Goal: Task Accomplishment & Management: Manage account settings

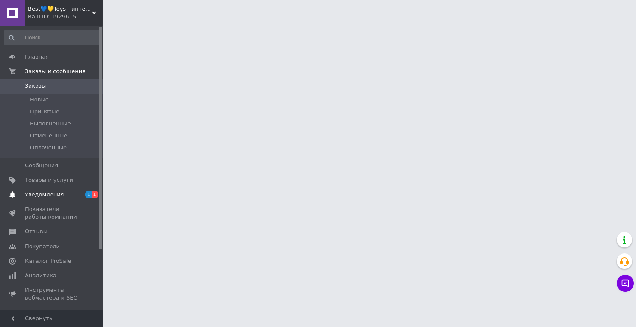
click at [54, 194] on span "Уведомления" at bounding box center [44, 195] width 39 height 8
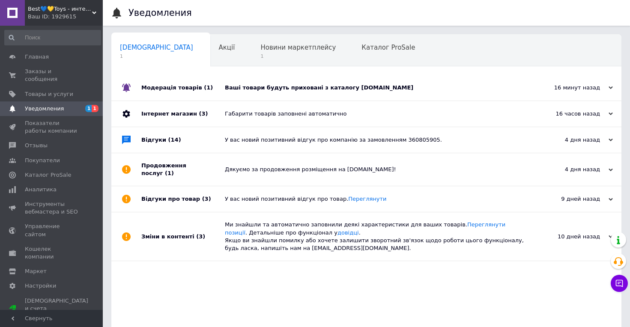
click at [305, 91] on div "Ваші товари будуть приховані з каталогу [DOMAIN_NAME]" at bounding box center [376, 88] width 302 height 8
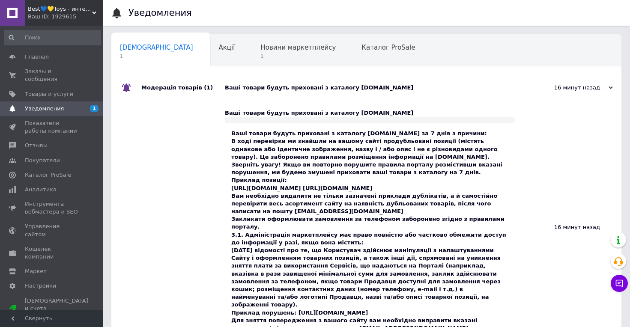
drag, startPoint x: 300, startPoint y: 198, endPoint x: 228, endPoint y: 188, distance: 72.6
click at [228, 188] on div "Ваші товари будуть приховані з каталогу [DOMAIN_NAME] за 7 днів з причини: В хо…" at bounding box center [369, 230] width 289 height 215
copy div "[URL][DOMAIN_NAME] [URL][DOMAIN_NAME]"
click at [405, 209] on p "Вам необхідно видалити не тільки зазначені приклади дублікатів, а й самостійно …" at bounding box center [369, 204] width 277 height 24
drag, startPoint x: 395, startPoint y: 189, endPoint x: 406, endPoint y: 196, distance: 12.5
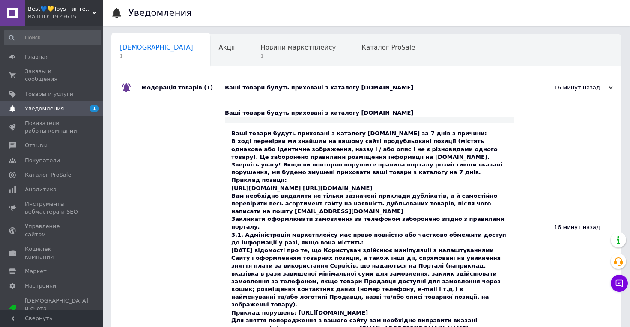
click at [406, 196] on div "Ваші товари будуть приховані з каталогу [DOMAIN_NAME] за 7 днів з причини: В хо…" at bounding box center [369, 231] width 277 height 203
copy div "[URL][DOMAIN_NAME]"
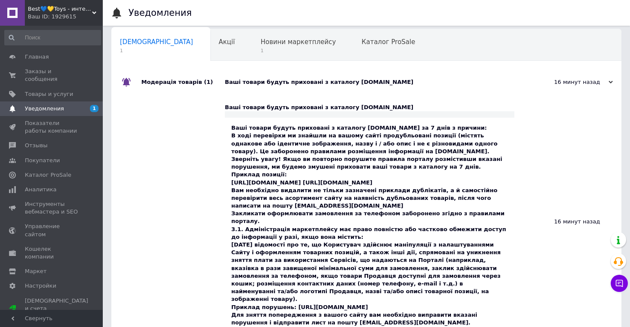
scroll to position [14, 0]
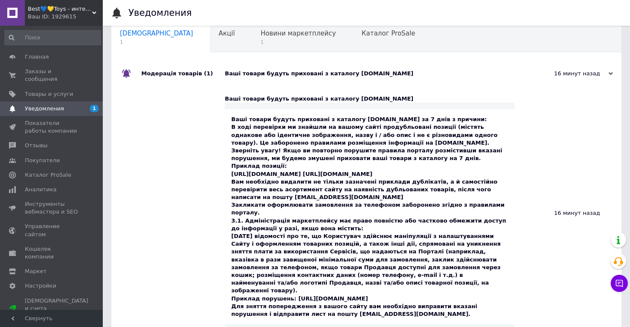
drag, startPoint x: 290, startPoint y: 293, endPoint x: 475, endPoint y: 289, distance: 185.0
click at [475, 289] on div "Ваші товари будуть приховані з каталогу [DOMAIN_NAME] за 7 днів з причини: В хо…" at bounding box center [369, 217] width 277 height 203
copy div "[URL][DOMAIN_NAME]"
click at [260, 45] on span "1" at bounding box center [297, 42] width 75 height 6
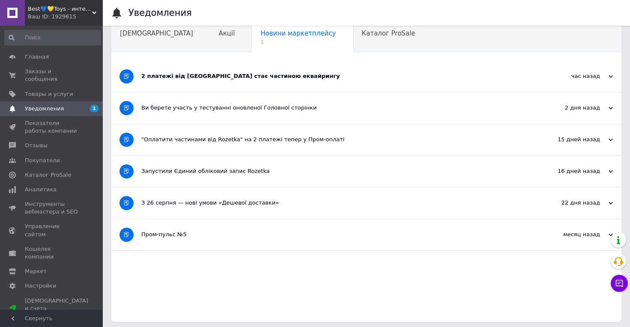
click at [213, 80] on div "2 платежі від [GEOGRAPHIC_DATA] стає частиною еквайрингу" at bounding box center [334, 76] width 386 height 8
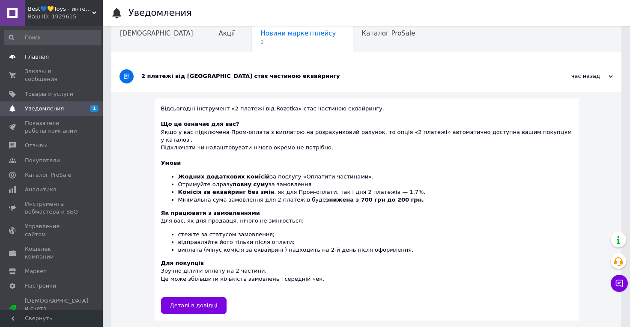
click at [46, 58] on span "Главная" at bounding box center [52, 57] width 54 height 8
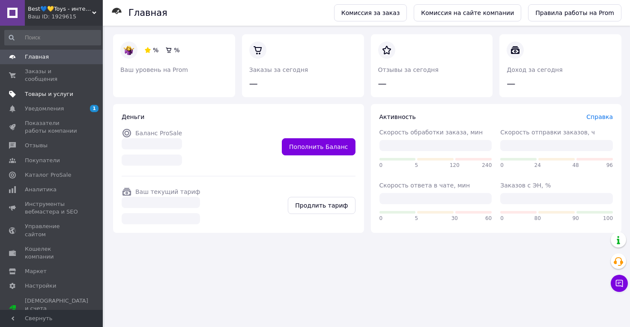
click at [59, 92] on span "Товары и услуги" at bounding box center [49, 94] width 48 height 8
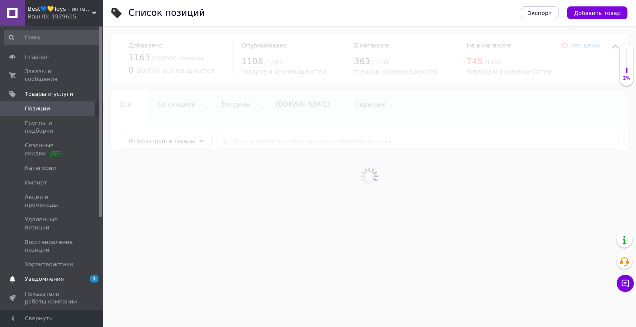
click at [60, 275] on span "Уведомления" at bounding box center [44, 279] width 39 height 8
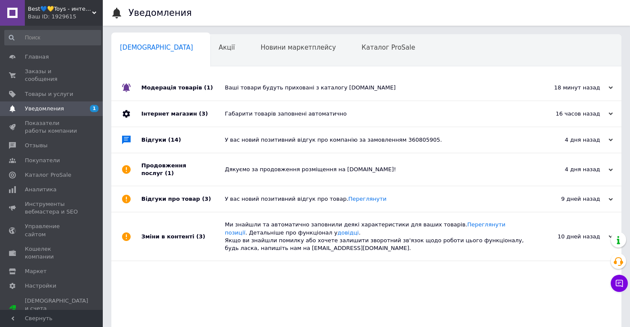
click at [263, 91] on div "Ваші товари будуть приховані з каталогу [DOMAIN_NAME]" at bounding box center [376, 88] width 302 height 8
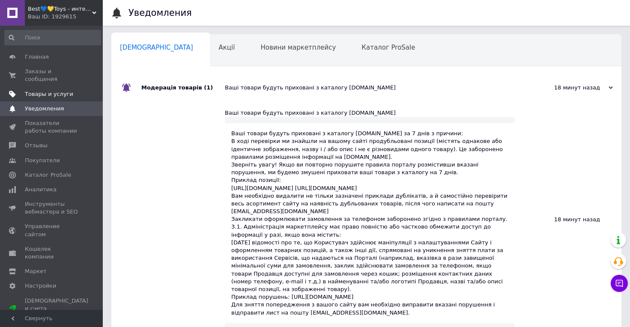
click at [52, 97] on span "Товары и услуги" at bounding box center [49, 94] width 48 height 8
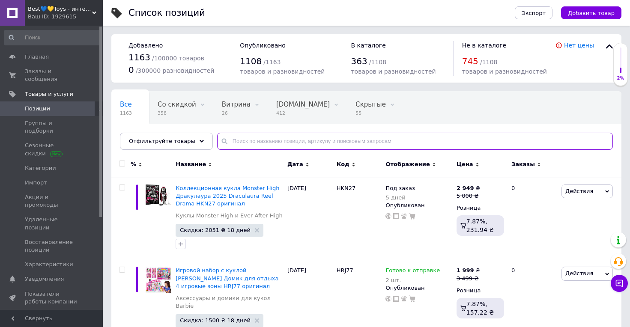
click at [254, 138] on input "text" at bounding box center [415, 141] width 396 height 17
paste input "HRG90"
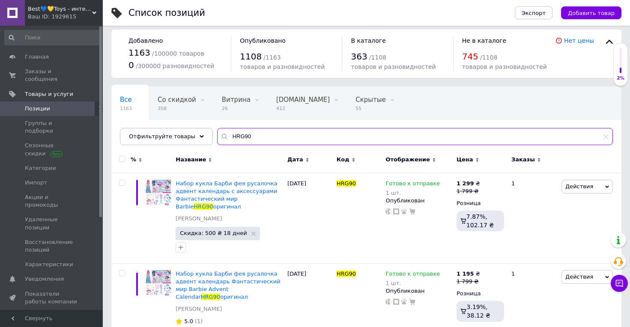
scroll to position [15, 0]
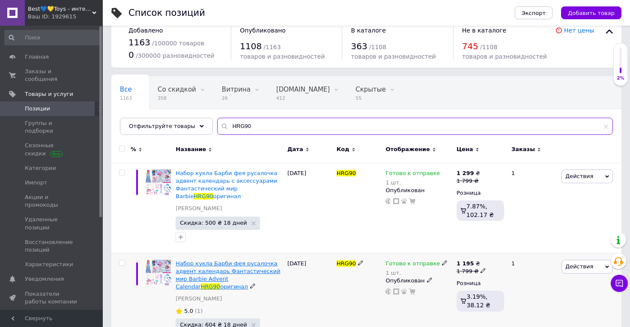
type input "HRG90"
click at [213, 273] on span "Набор кукла Барби фея русалочка адвент календарь Фантастический мир Barbie Adve…" at bounding box center [228, 275] width 104 height 30
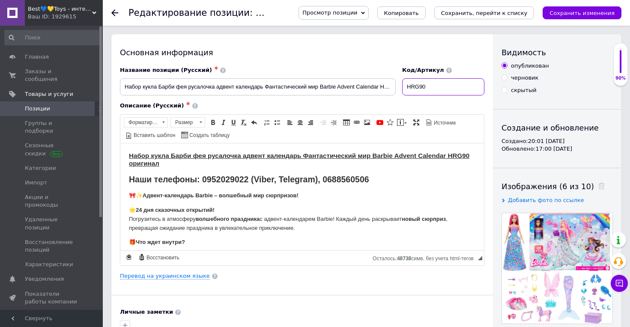
drag, startPoint x: 451, startPoint y: 90, endPoint x: 401, endPoint y: 85, distance: 49.9
click at [401, 85] on div "Название позиции (Русский) ✱ Набор кукла Барби фея русалочка адвент календарь Ф…" at bounding box center [302, 81] width 371 height 36
click at [477, 12] on icon "Сохранить, перейти к списку" at bounding box center [484, 13] width 87 height 6
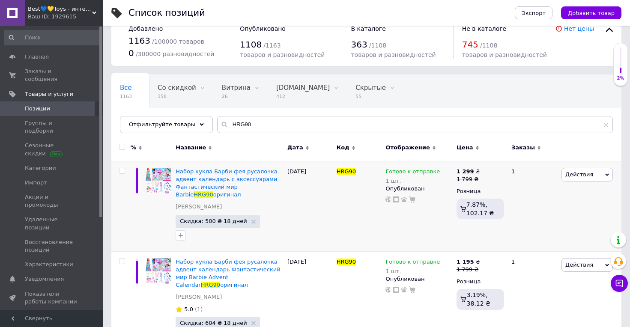
scroll to position [51, 0]
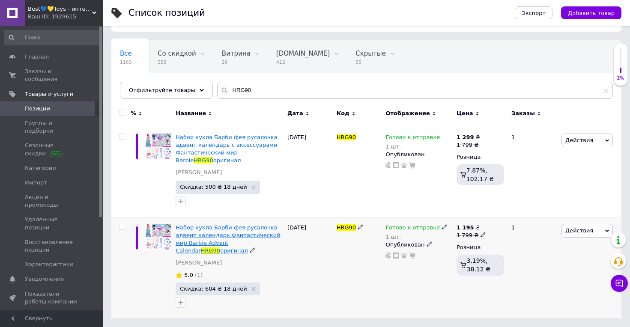
click at [222, 236] on span "Набор кукла Барби фея русалочка адвент календарь Фантастический мир Barbie Adve…" at bounding box center [228, 239] width 104 height 30
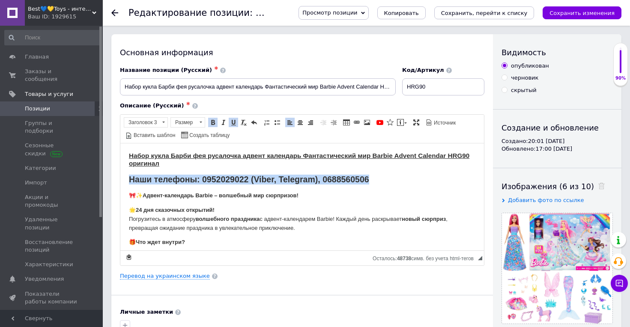
drag, startPoint x: 374, startPoint y: 180, endPoint x: 115, endPoint y: 180, distance: 258.7
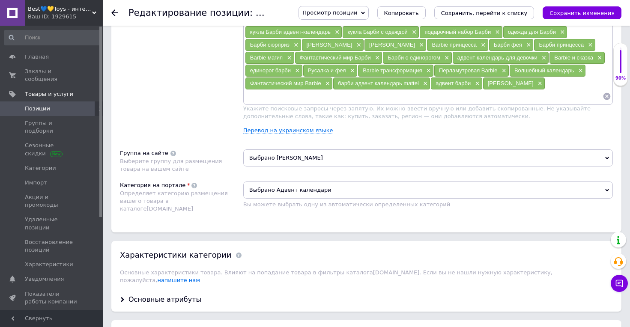
scroll to position [609, 0]
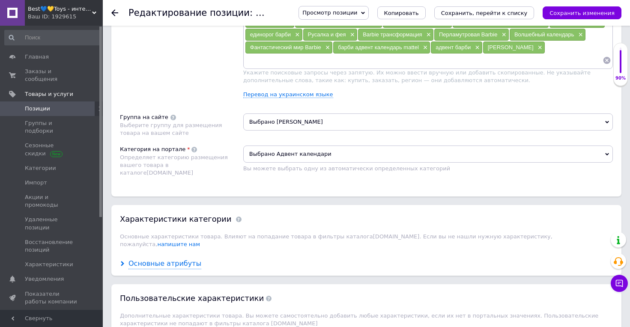
click at [177, 259] on div "Основные атрибуты" at bounding box center [164, 264] width 73 height 10
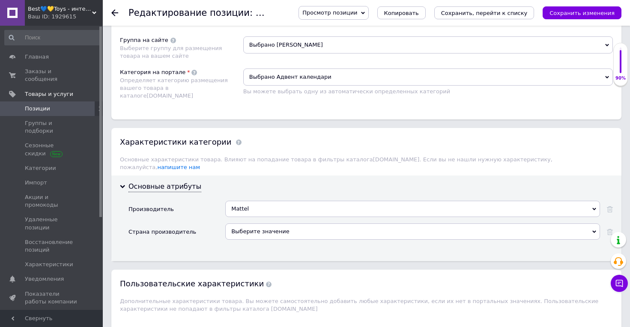
scroll to position [687, 0]
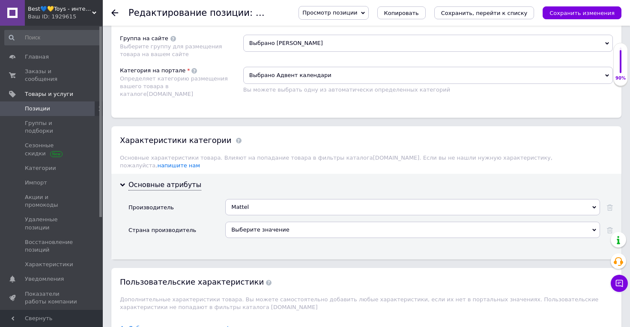
click at [271, 226] on div "Выберите значение" at bounding box center [412, 230] width 375 height 16
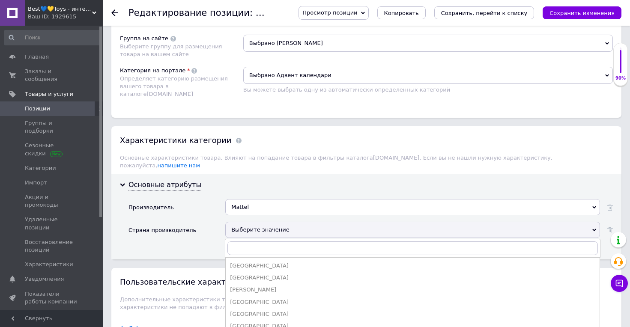
click at [359, 180] on div "Основные атрибуты Производитель [PERSON_NAME] производитель Выберите значение […" at bounding box center [366, 217] width 510 height 86
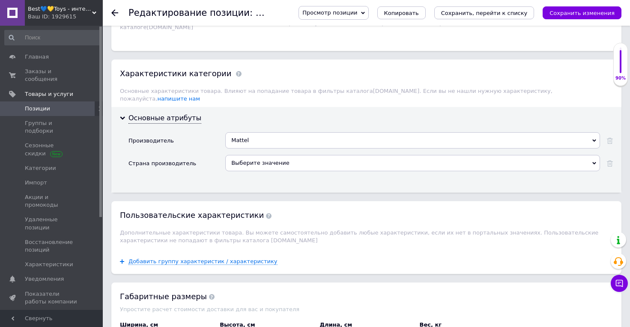
scroll to position [871, 0]
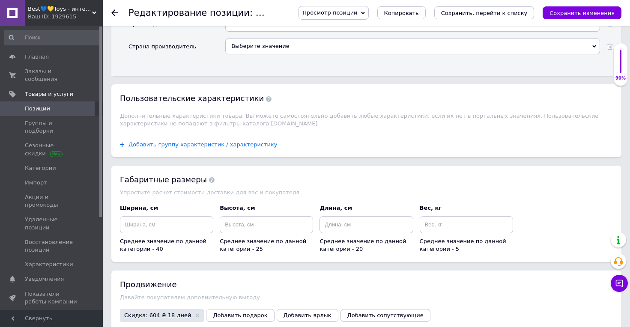
click at [203, 141] on span "Добавить группу характеристик / характеристику" at bounding box center [202, 144] width 149 height 7
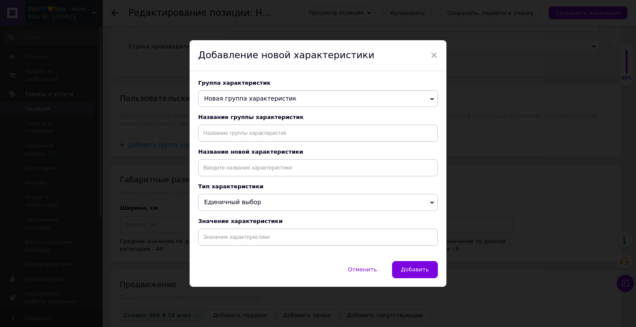
click at [289, 96] on span "Новая группа характеристик" at bounding box center [318, 98] width 240 height 17
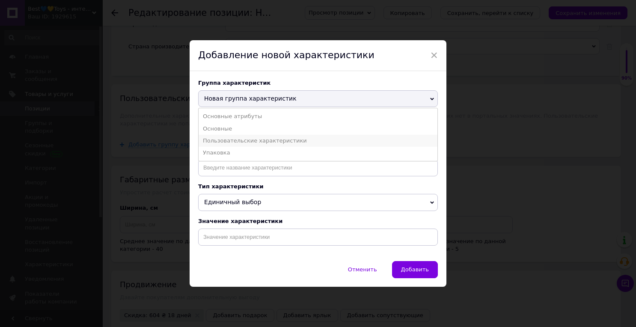
click at [229, 139] on li "Пользовательские характеристики" at bounding box center [318, 141] width 239 height 12
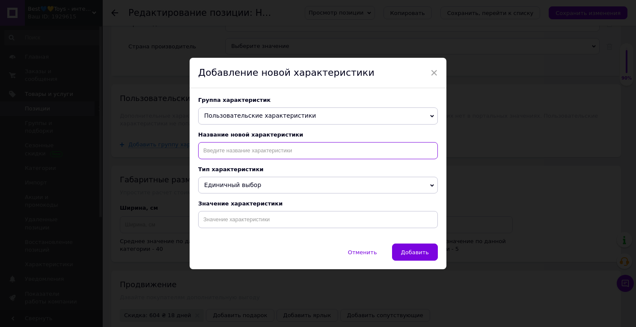
click at [231, 151] on input at bounding box center [318, 150] width 240 height 17
click at [250, 189] on span "Единичный выбор" at bounding box center [318, 185] width 240 height 17
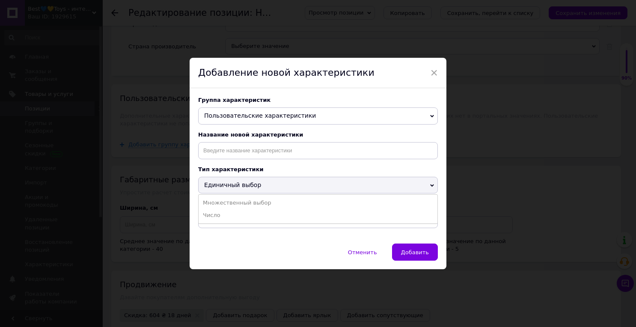
click at [250, 189] on span "Единичный выбор" at bounding box center [318, 185] width 240 height 17
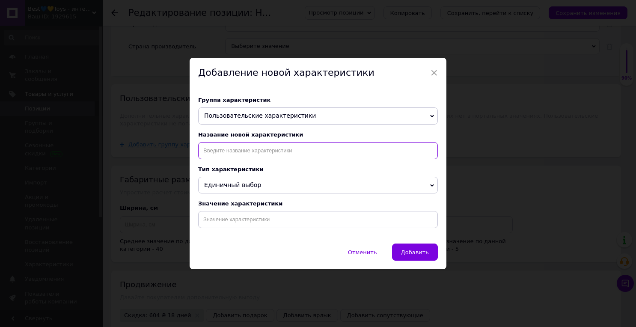
click at [233, 154] on input at bounding box center [318, 150] width 240 height 17
type input "Вік"
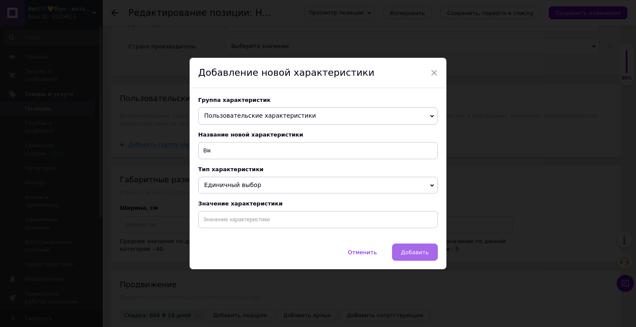
click at [431, 251] on button "Добавить" at bounding box center [415, 252] width 46 height 17
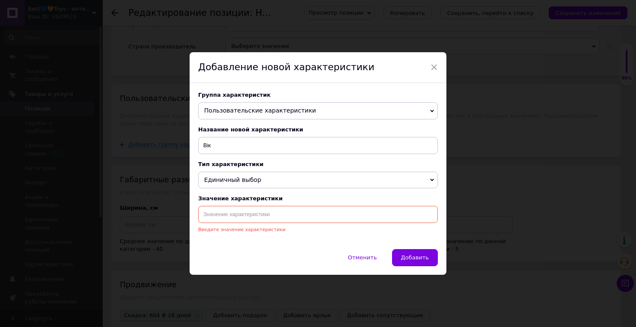
click at [293, 218] on input at bounding box center [318, 214] width 240 height 17
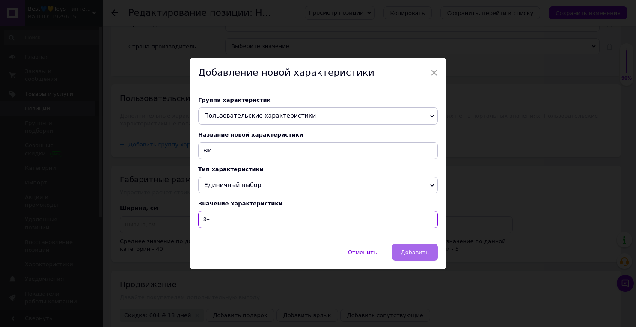
type input "3+"
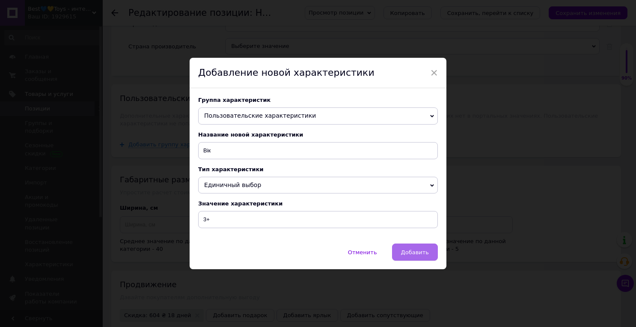
click at [422, 252] on span "Добавить" at bounding box center [415, 252] width 28 height 6
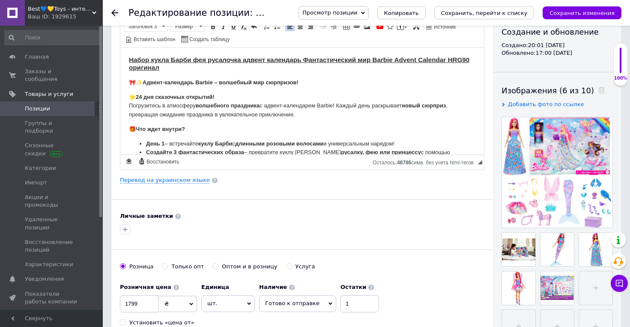
scroll to position [0, 0]
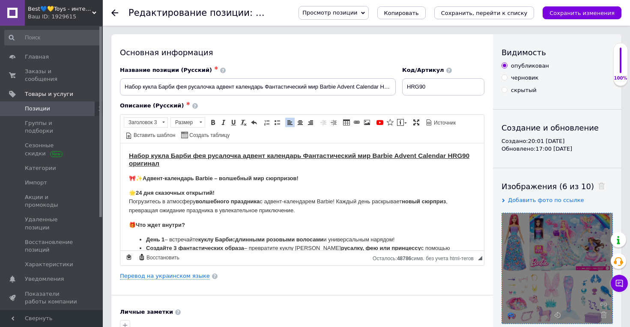
click at [510, 316] on use at bounding box center [510, 315] width 6 height 4
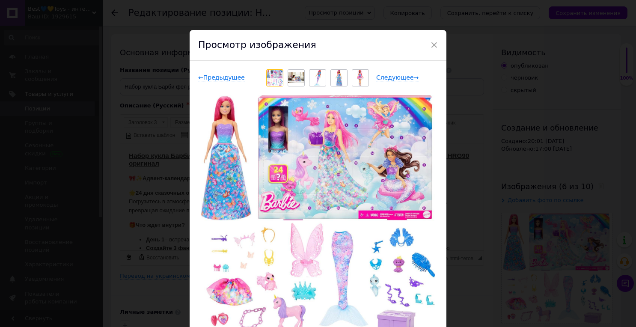
click at [496, 294] on div "× Просмотр изображения ← Предыдущее Следующее → Удалить изображение Удалить все…" at bounding box center [318, 163] width 636 height 327
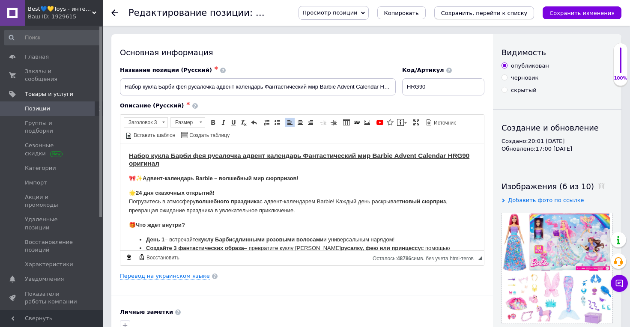
click at [524, 2] on div "Просмотр позиции Сохранить и посмотреть на сайте Сохранить и посмотреть на порт…" at bounding box center [451, 13] width 340 height 26
click at [507, 17] on button "Сохранить, перейти к списку" at bounding box center [484, 12] width 100 height 13
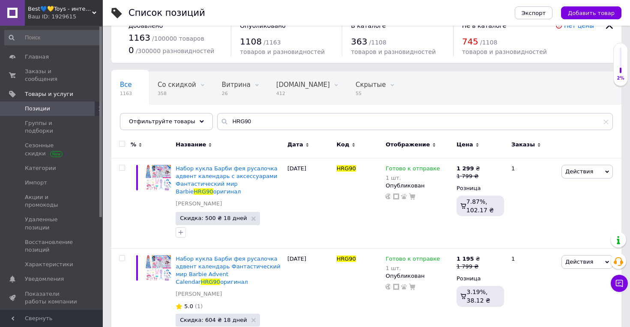
scroll to position [51, 0]
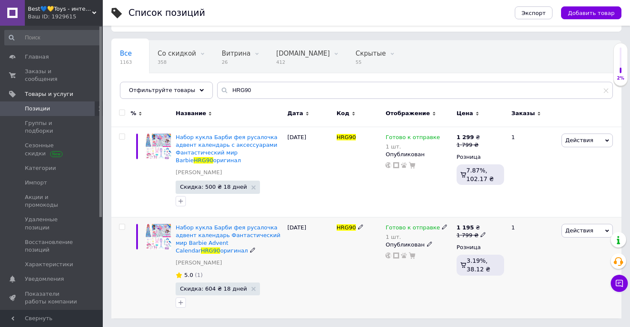
click at [442, 227] on use at bounding box center [444, 226] width 5 height 5
click at [468, 249] on li "Нет в наличии" at bounding box center [490, 250] width 81 height 12
click at [467, 253] on input "1" at bounding box center [482, 253] width 65 height 17
click at [344, 280] on div "HRG90" at bounding box center [358, 267] width 49 height 101
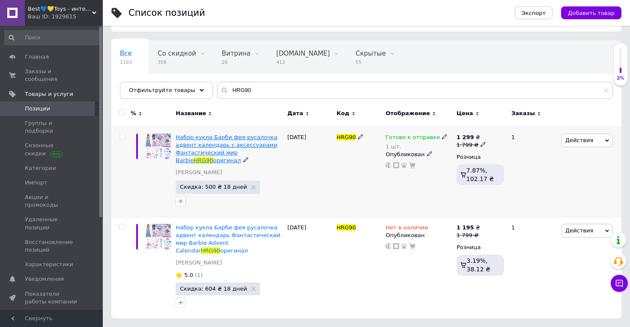
click at [221, 147] on span "Набор кукла Барби фея русалочка адвент календарь с аксессуарами Фантастический …" at bounding box center [227, 149] width 102 height 30
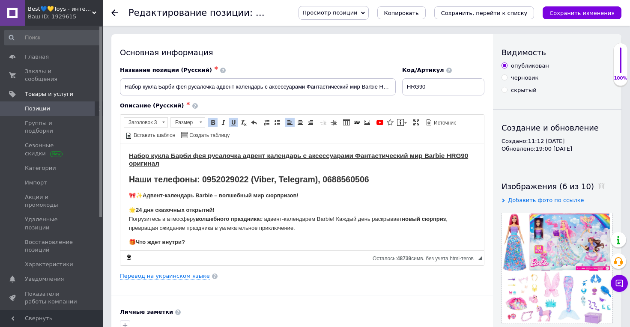
click at [370, 179] on h2 "Наши телефоны: 0952029022 (Viber, Telegram), 0688560506" at bounding box center [302, 179] width 346 height 10
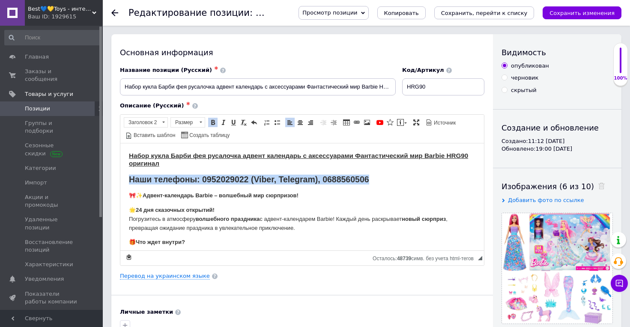
drag, startPoint x: 370, startPoint y: 179, endPoint x: 107, endPoint y: 183, distance: 263.4
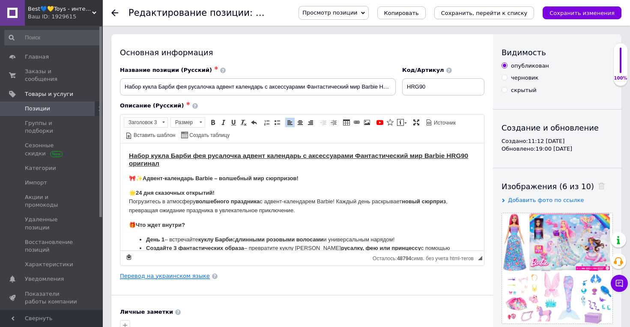
click at [170, 278] on link "Перевод на украинском языке" at bounding box center [165, 276] width 90 height 7
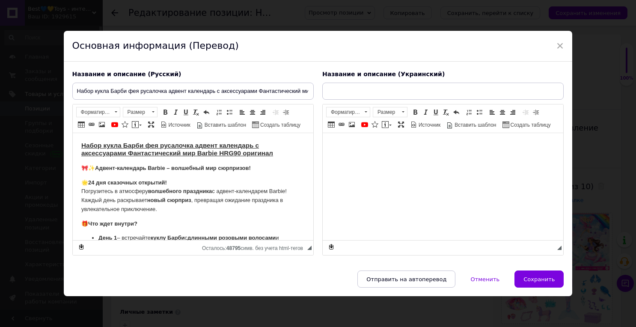
type input "Набір лялька Барбі фея русалонька адвент-календар з аксесуарами Фантастичний св…"
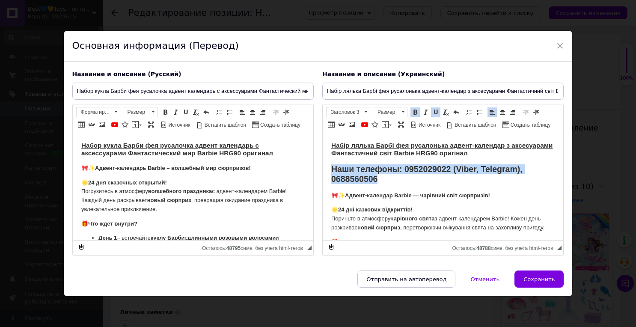
drag, startPoint x: 379, startPoint y: 182, endPoint x: 636, endPoint y: 307, distance: 285.2
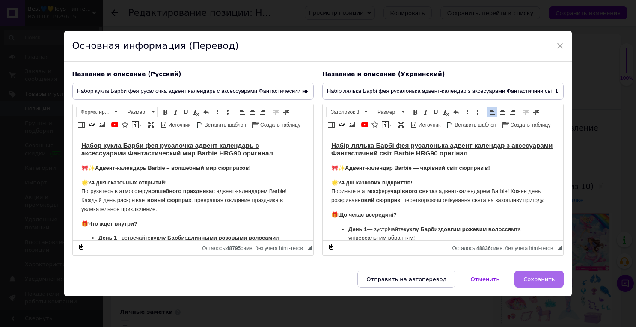
click at [537, 281] on span "Сохранить" at bounding box center [539, 279] width 31 height 6
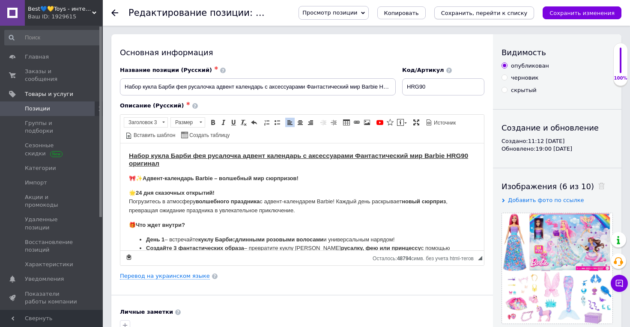
click at [504, 14] on icon "Сохранить, перейти к списку" at bounding box center [484, 13] width 87 height 6
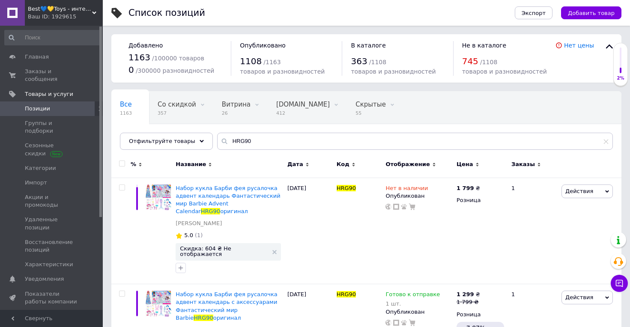
click at [65, 110] on span "Позиции" at bounding box center [52, 109] width 54 height 8
click at [36, 113] on link "Позиции" at bounding box center [52, 108] width 105 height 15
click at [40, 125] on span "Группы и подборки" at bounding box center [52, 126] width 54 height 15
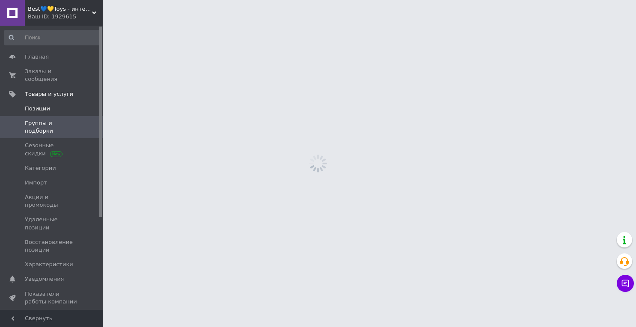
click at [41, 110] on span "Позиции" at bounding box center [37, 109] width 25 height 8
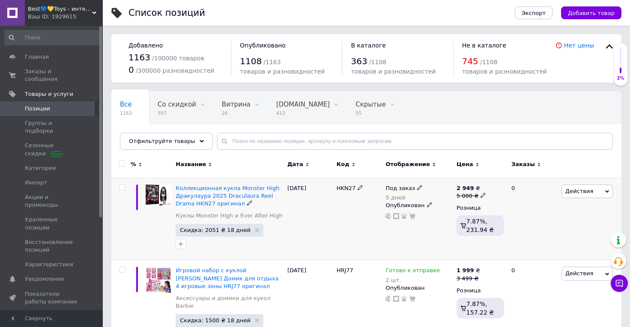
click at [418, 188] on use at bounding box center [419, 187] width 5 height 5
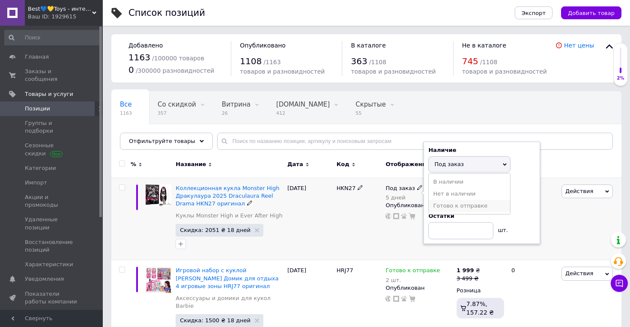
click at [457, 206] on li "Готово к отправке" at bounding box center [469, 206] width 81 height 12
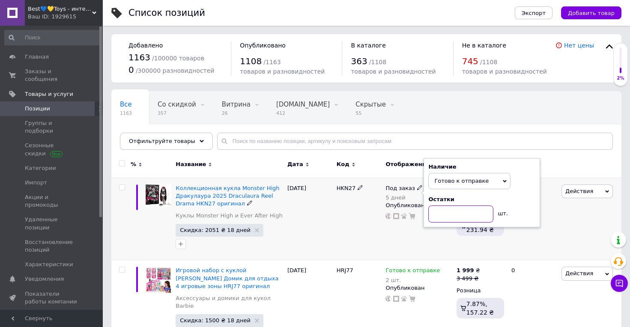
click at [448, 215] on input at bounding box center [460, 214] width 65 height 17
type input "2"
click at [357, 245] on div "HKN27" at bounding box center [358, 219] width 49 height 83
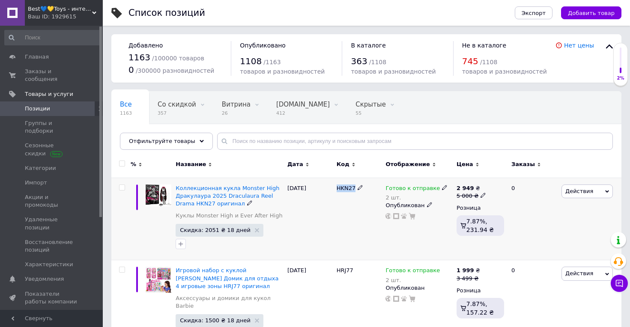
drag, startPoint x: 337, startPoint y: 189, endPoint x: 366, endPoint y: 191, distance: 28.8
click at [366, 191] on div "HKN27" at bounding box center [359, 189] width 45 height 8
copy div "HKN27"
click at [37, 57] on span "Главная" at bounding box center [37, 57] width 24 height 8
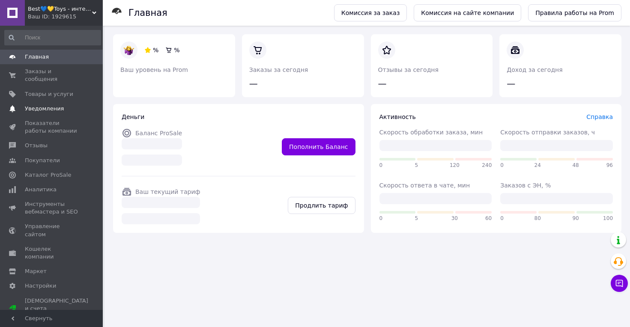
click at [48, 111] on span "Уведомления" at bounding box center [44, 109] width 39 height 8
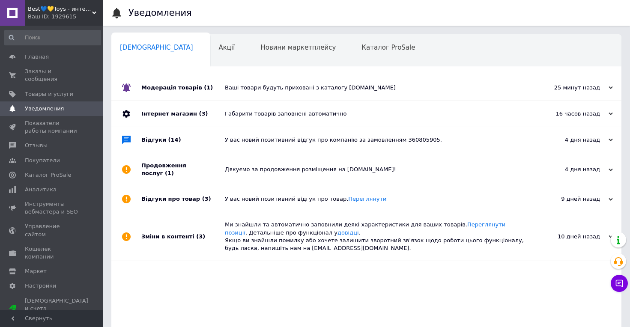
click at [284, 92] on div "Ваші товари будуть приховані з каталогу [DOMAIN_NAME]" at bounding box center [376, 88] width 302 height 26
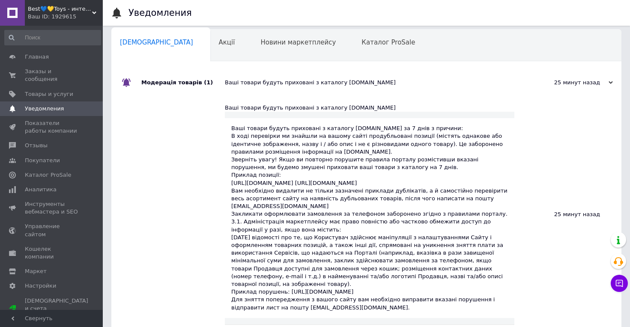
scroll to position [12, 0]
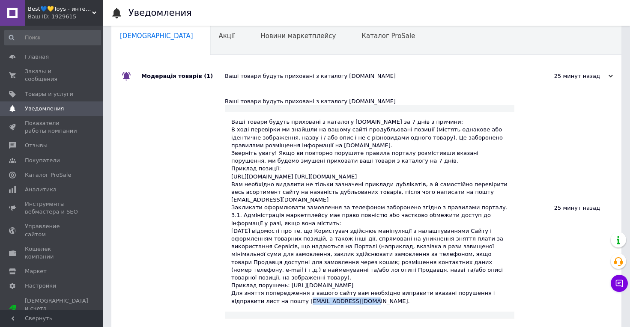
drag, startPoint x: 272, startPoint y: 304, endPoint x: 340, endPoint y: 304, distance: 68.9
click at [345, 304] on div "Ваші товари будуть приховані з каталогу [DOMAIN_NAME] за 7 днів з причини: В хо…" at bounding box center [369, 211] width 277 height 187
copy div "[EMAIL_ADDRESS][DOMAIN_NAME]."
click at [41, 77] on span "Заказы и сообщения" at bounding box center [52, 75] width 54 height 15
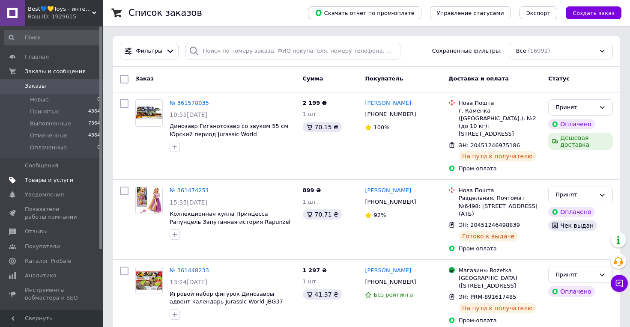
click at [57, 176] on span "Товары и услуги" at bounding box center [49, 180] width 48 height 8
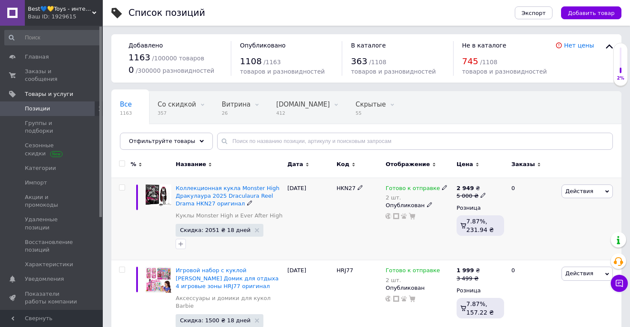
drag, startPoint x: 326, startPoint y: 191, endPoint x: 395, endPoint y: 191, distance: 68.9
click at [395, 191] on div "Коллекционная кукла Monster High Дракулаура 2025 Draculaura Reel Drama HKN27 ор…" at bounding box center [366, 219] width 510 height 83
copy div "HKN27 Гот"
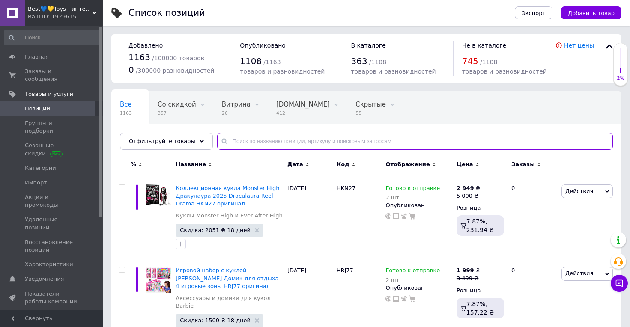
click at [298, 142] on input "text" at bounding box center [415, 141] width 396 height 17
paste input "HKN27 Гот"
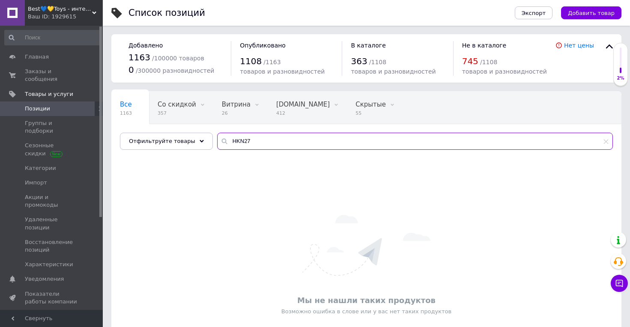
type input "HKN27"
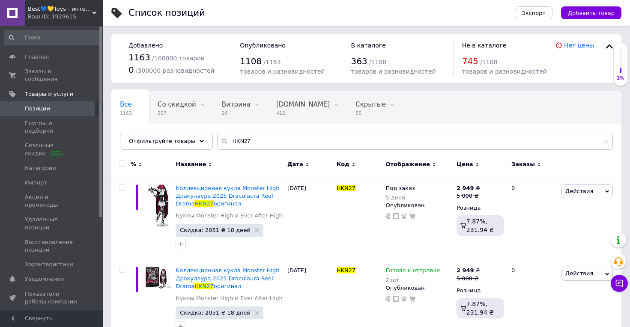
click at [92, 13] on icon at bounding box center [94, 13] width 4 height 4
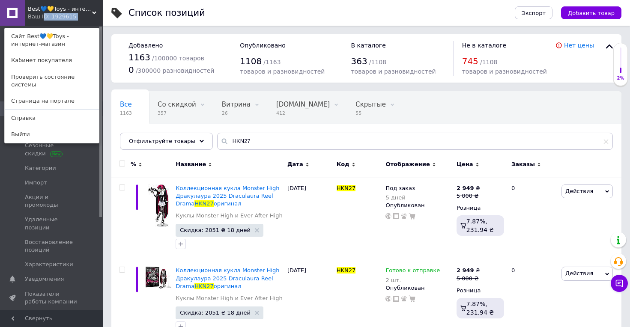
drag, startPoint x: 75, startPoint y: 18, endPoint x: 42, endPoint y: 19, distance: 32.6
click at [42, 19] on div "Best💙💛Toys - интернет-магазин Ваш ID: 1929615 Сайт Best💙💛Toys - интернет-магази…" at bounding box center [51, 13] width 103 height 26
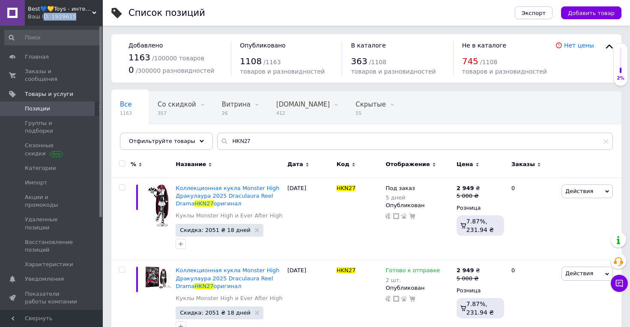
copy div "D: 1929615"
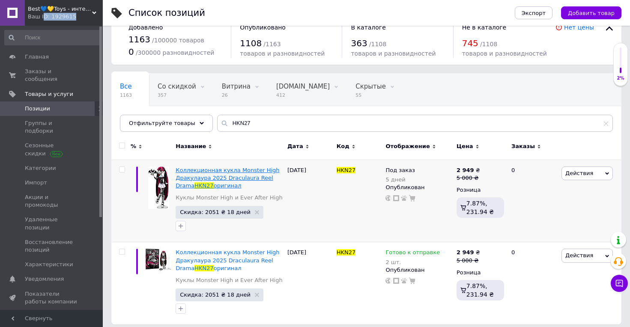
scroll to position [24, 0]
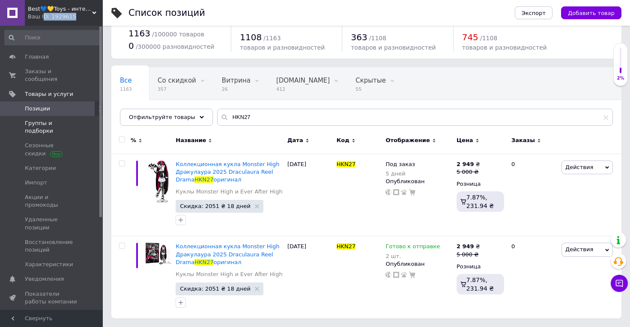
click at [55, 120] on span "Группы и подборки" at bounding box center [52, 126] width 54 height 15
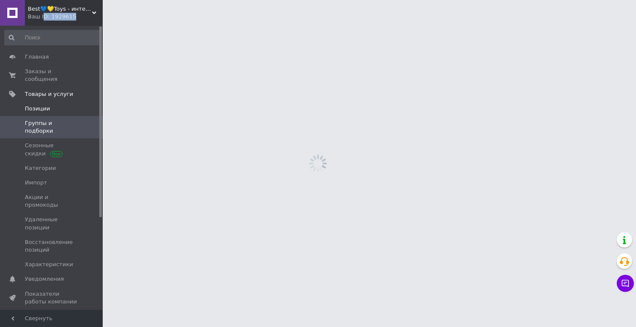
click at [51, 111] on span "Позиции" at bounding box center [52, 109] width 54 height 8
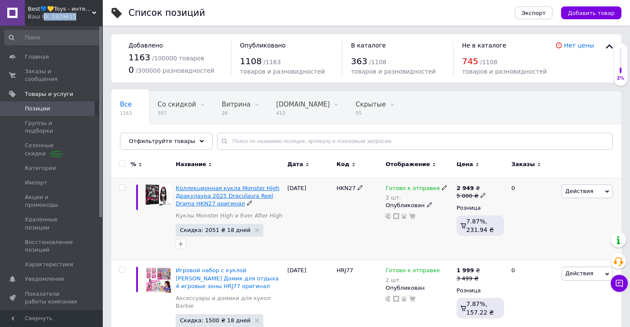
click at [223, 196] on span "Коллекционная кукла Monster High Дракулаура 2025 Draculaura Reel Drama HKN27 ор…" at bounding box center [228, 196] width 104 height 22
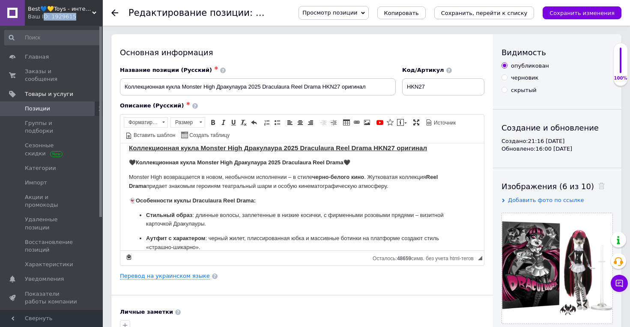
scroll to position [133, 0]
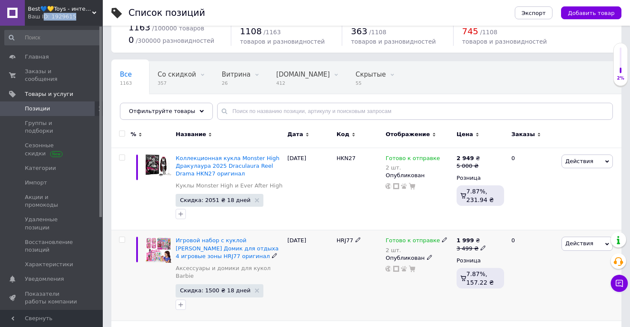
scroll to position [48, 0]
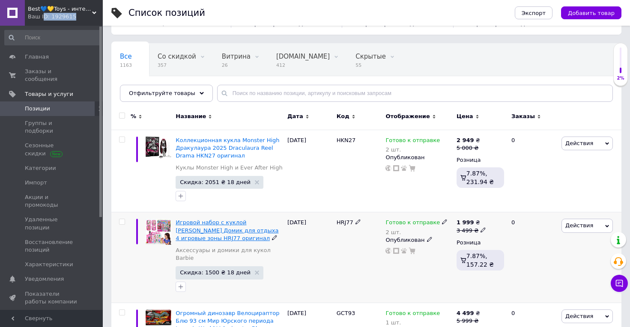
click at [221, 230] on span "Игровой набор с куклой [PERSON_NAME] Домик для отдыха 4 игровые зоны HRJ77 ориг…" at bounding box center [227, 230] width 103 height 22
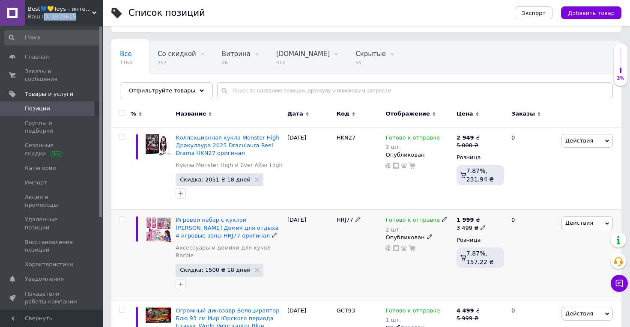
scroll to position [85, 0]
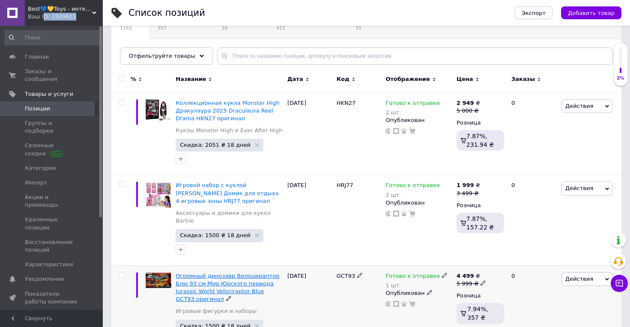
click at [245, 280] on span "Огромный динозавр Велоцираптор Блю 93 см Мир Юрского периода Jurassic World Vel…" at bounding box center [228, 288] width 104 height 30
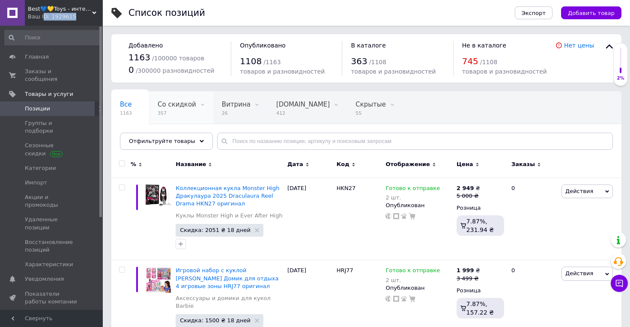
click at [169, 110] on span "357" at bounding box center [177, 113] width 39 height 6
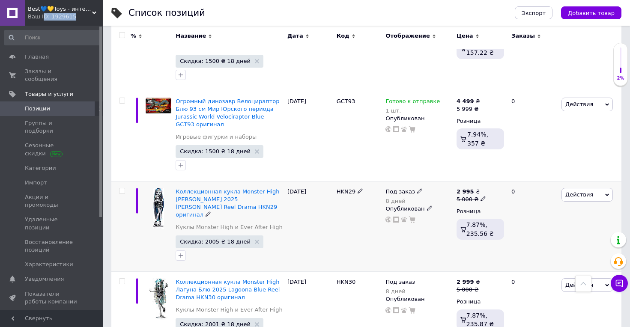
scroll to position [312, 0]
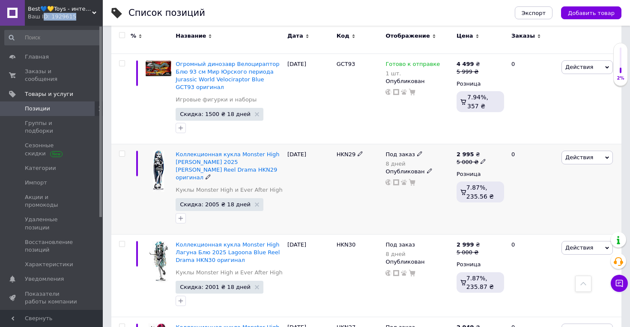
click at [417, 151] on icon at bounding box center [419, 153] width 5 height 5
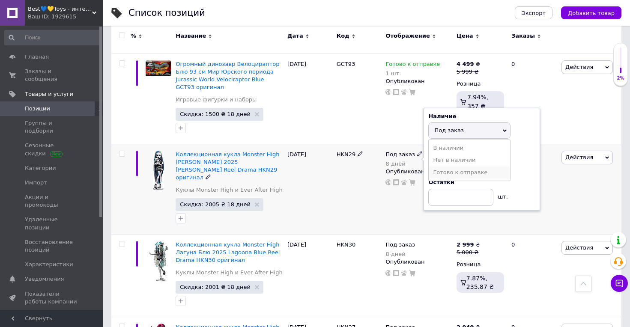
click at [453, 167] on li "Готово к отправке" at bounding box center [469, 173] width 81 height 12
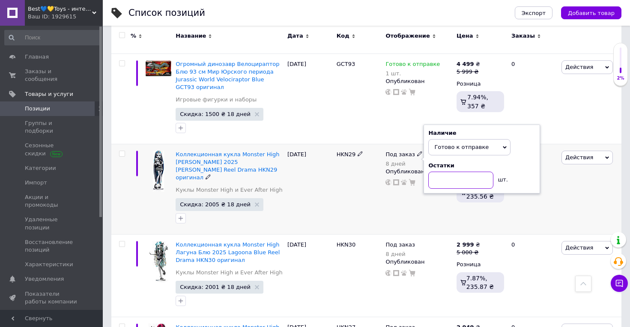
click at [446, 178] on input at bounding box center [460, 180] width 65 height 17
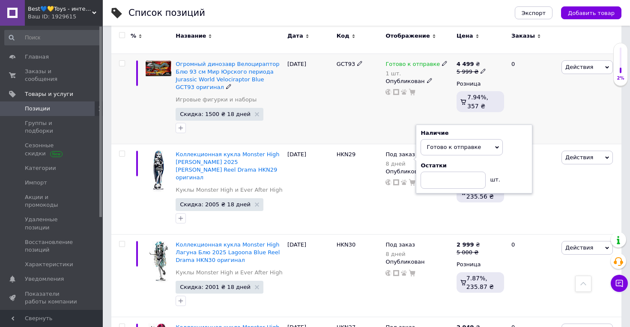
click at [553, 107] on div "0" at bounding box center [532, 99] width 53 height 90
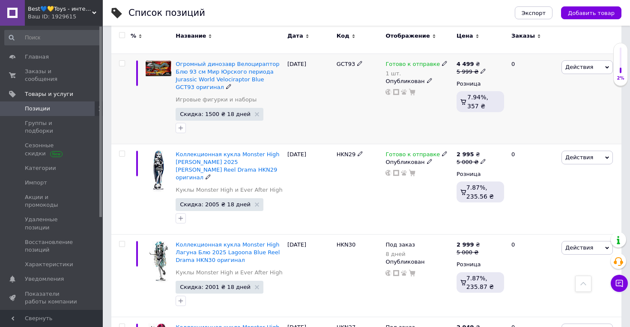
click at [376, 128] on div "GCT93" at bounding box center [358, 99] width 49 height 90
click at [442, 151] on icon at bounding box center [444, 153] width 5 height 5
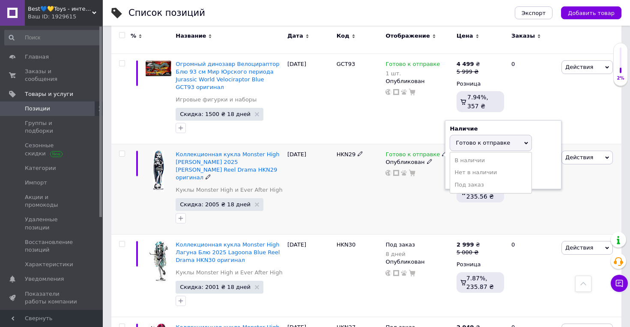
click at [475, 139] on span "Готово к отправке" at bounding box center [491, 143] width 82 height 16
click at [466, 172] on input at bounding box center [482, 175] width 65 height 17
type input "1"
drag, startPoint x: 350, startPoint y: 180, endPoint x: 346, endPoint y: 166, distance: 14.8
click at [350, 181] on div "HKN29" at bounding box center [358, 189] width 49 height 90
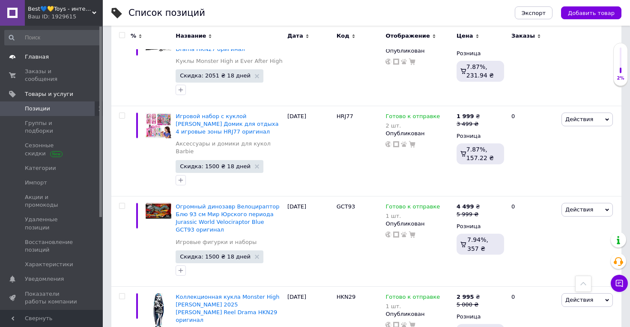
scroll to position [136, 0]
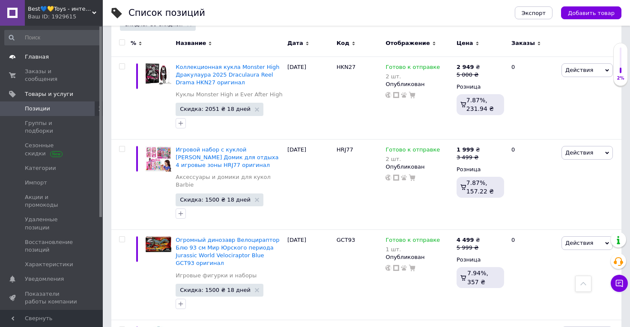
click at [36, 55] on span "Главная" at bounding box center [37, 57] width 24 height 8
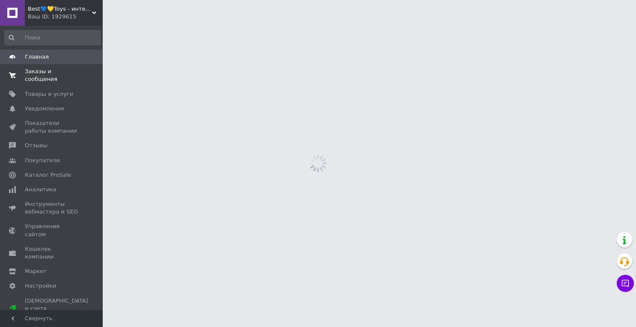
click at [46, 75] on span "Заказы и сообщения" at bounding box center [52, 75] width 54 height 15
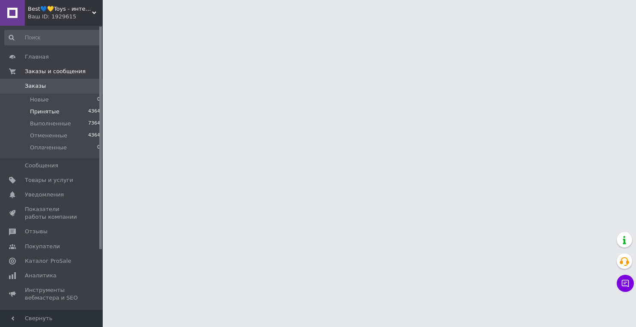
click at [42, 112] on span "Принятые" at bounding box center [45, 112] width 30 height 8
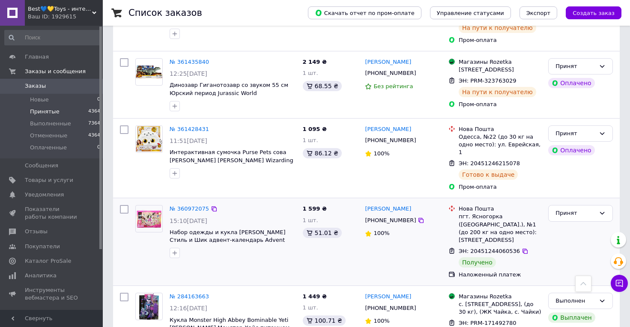
scroll to position [313, 0]
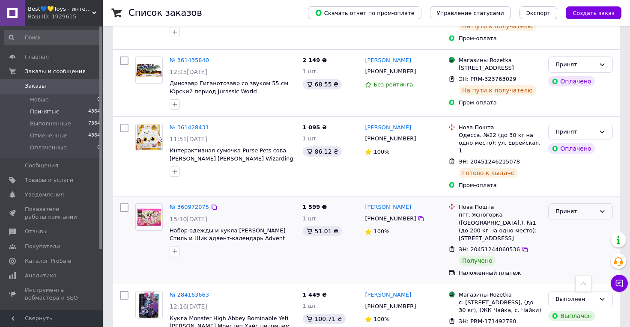
click at [560, 207] on div "Принят" at bounding box center [575, 211] width 40 height 9
click at [562, 222] on li "Выполнен" at bounding box center [581, 230] width 64 height 16
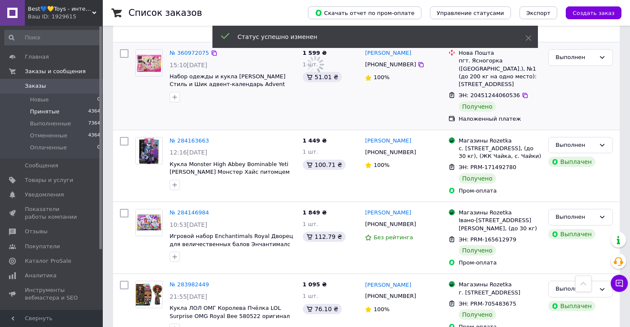
scroll to position [471, 0]
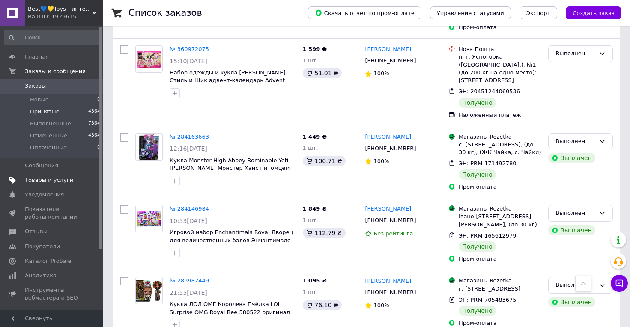
click at [42, 179] on span "Товары и услуги" at bounding box center [49, 180] width 48 height 8
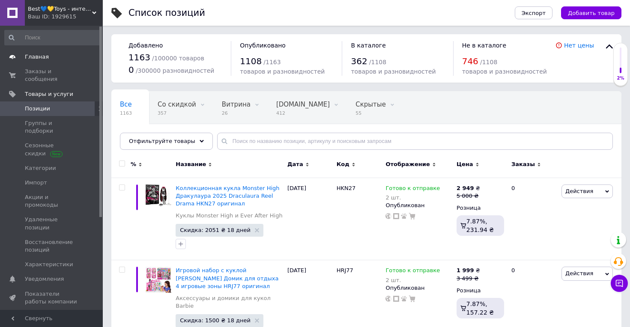
click at [33, 59] on span "Главная" at bounding box center [37, 57] width 24 height 8
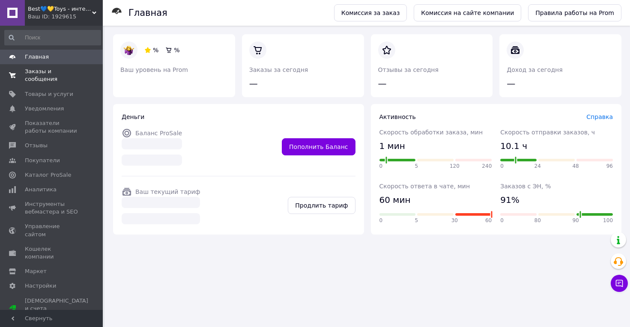
click at [39, 73] on span "Заказы и сообщения" at bounding box center [52, 75] width 54 height 15
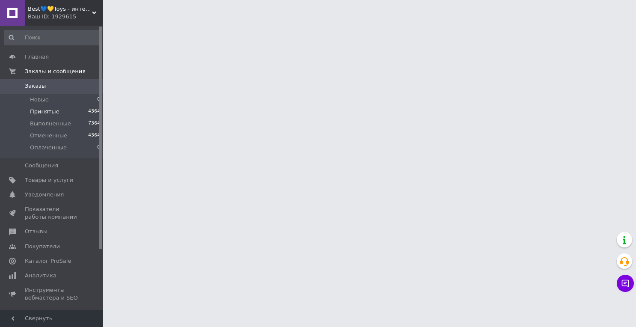
click at [51, 108] on span "Принятые" at bounding box center [45, 112] width 30 height 8
